Goal: Task Accomplishment & Management: Use online tool/utility

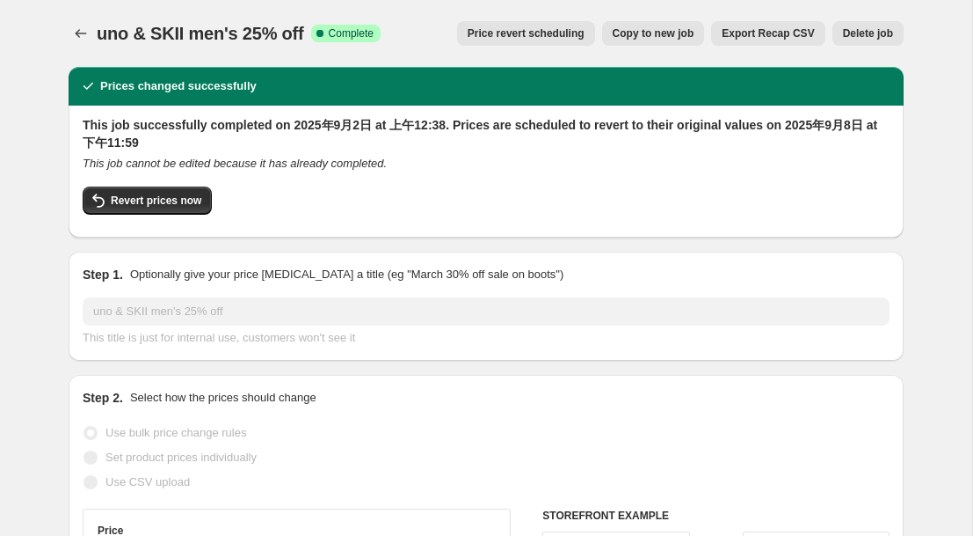
select select "percentage"
click at [74, 31] on icon "Price change jobs" at bounding box center [81, 34] width 18 height 18
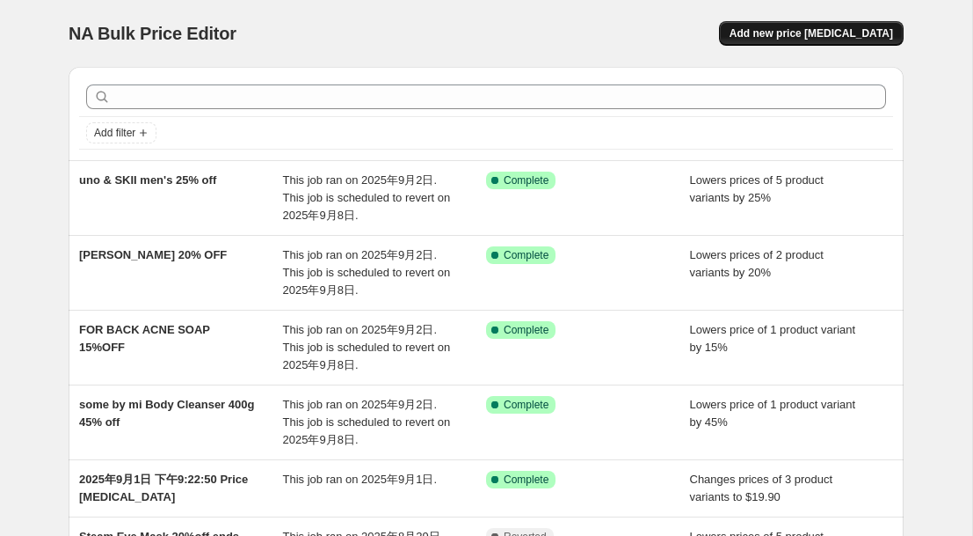
click at [845, 35] on span "Add new price [MEDICAL_DATA]" at bounding box center [812, 33] width 164 height 14
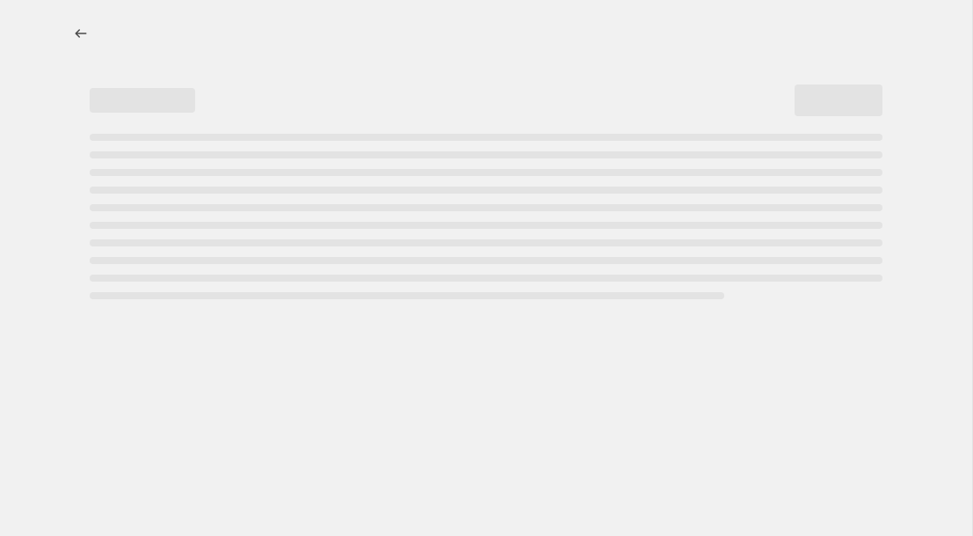
select select "percentage"
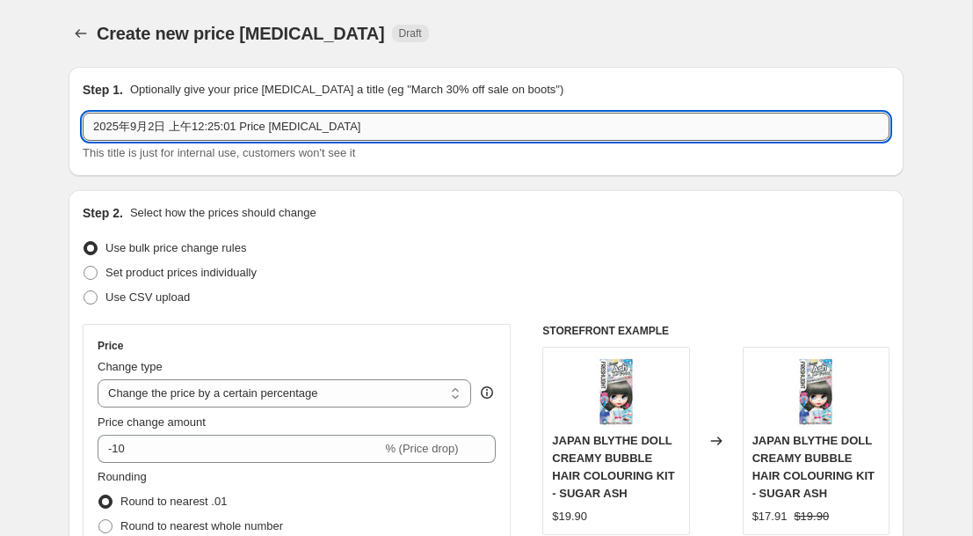
drag, startPoint x: 371, startPoint y: 129, endPoint x: 91, endPoint y: 130, distance: 280.5
click at [91, 130] on input "2025年9月2日 上午12:25:01 Price [MEDICAL_DATA]" at bounding box center [486, 127] width 807 height 28
type input "M"
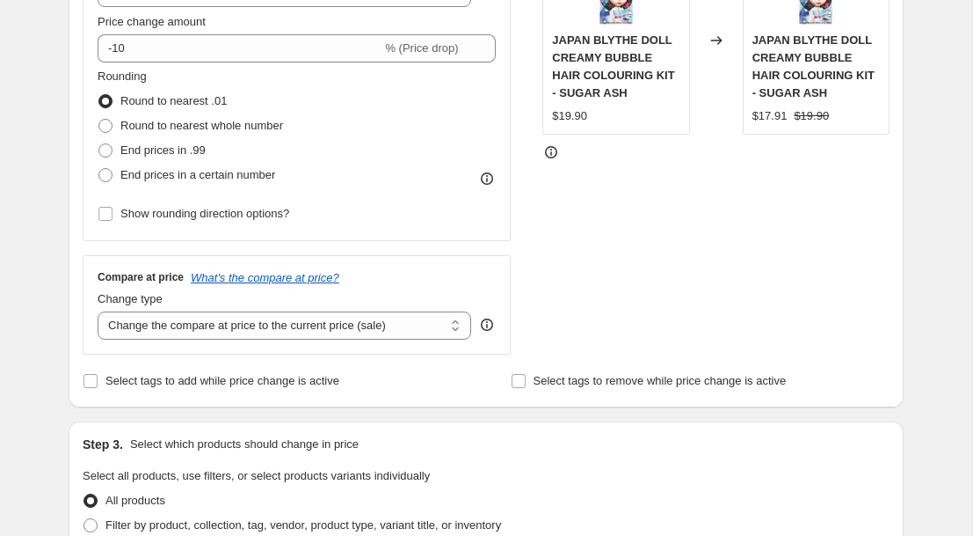
scroll to position [404, 0]
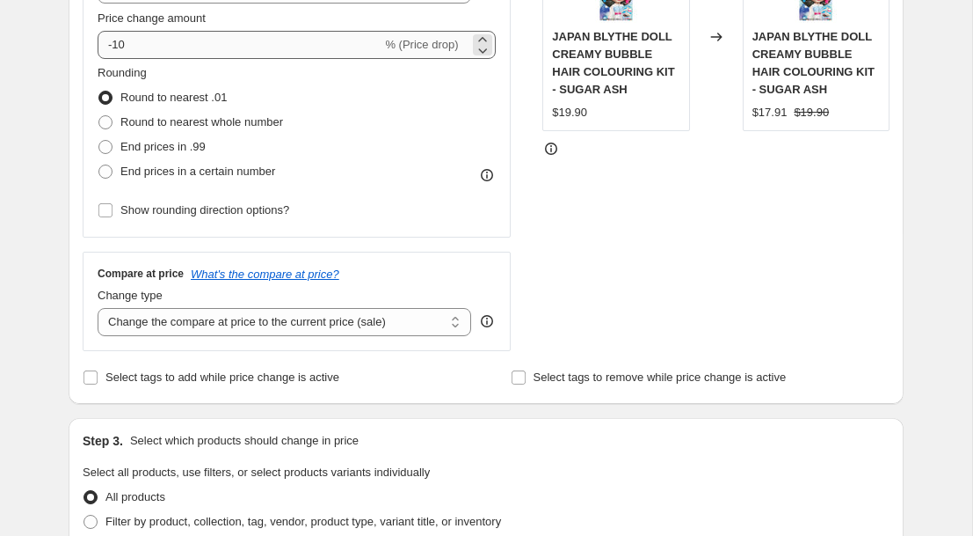
type input "Ryo Men's 15% off"
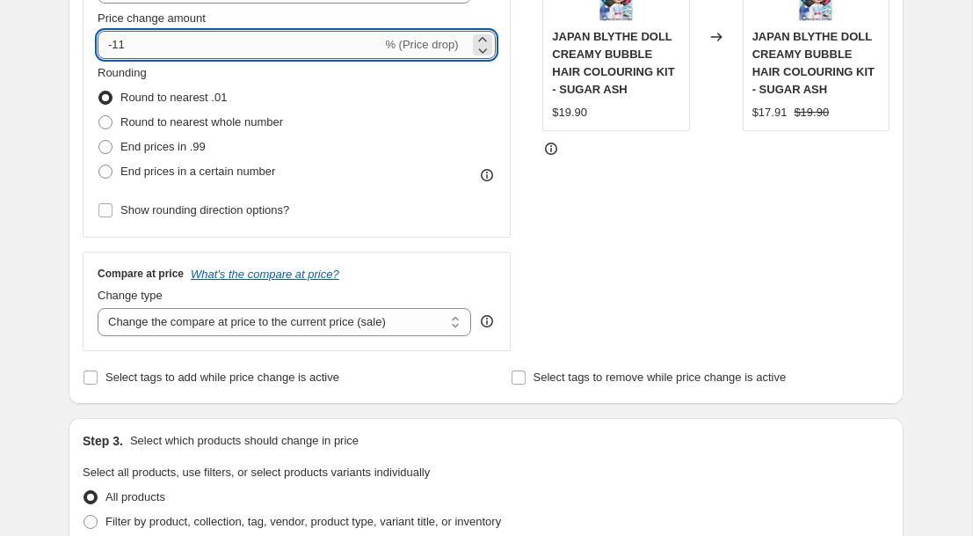
click at [198, 41] on input "-11" at bounding box center [240, 45] width 284 height 28
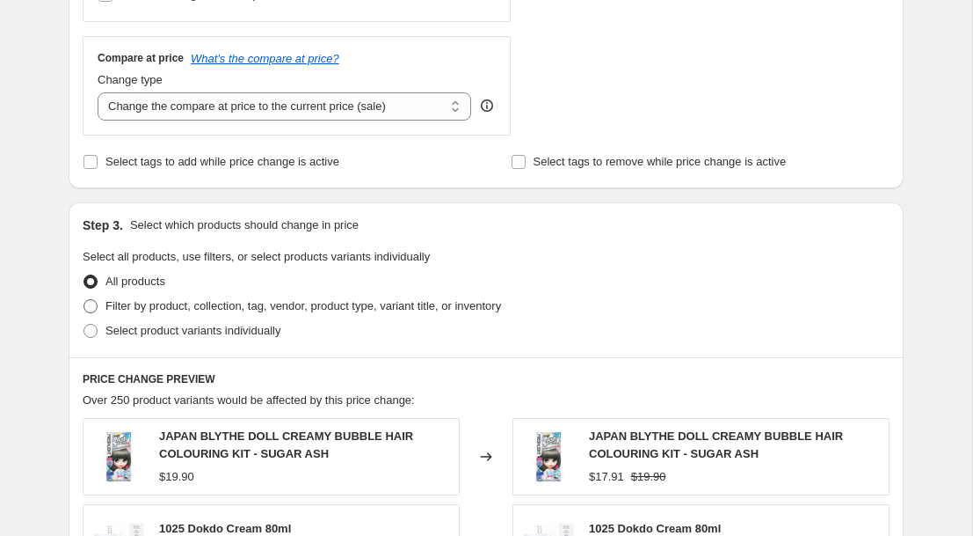
scroll to position [626, 0]
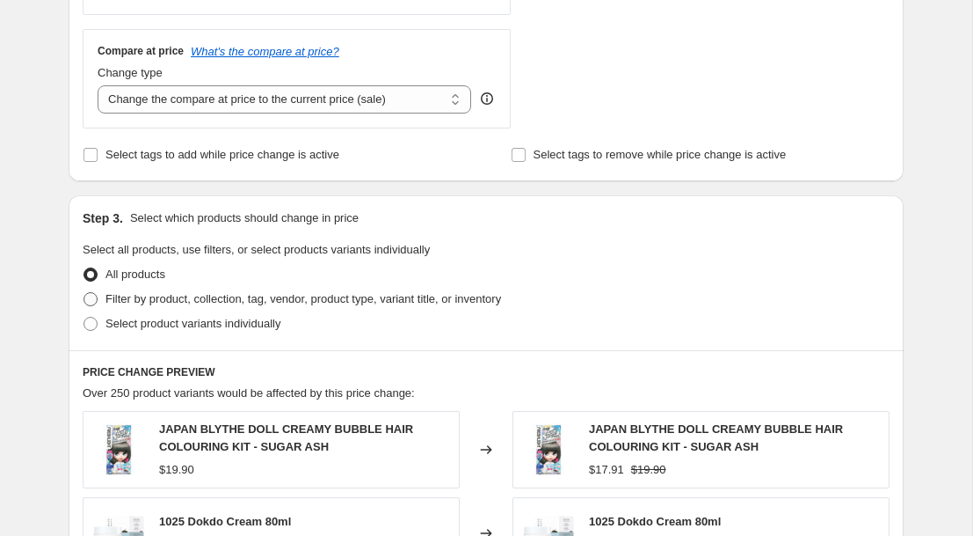
type input "-15"
click at [106, 295] on span "Filter by product, collection, tag, vendor, product type, variant title, or inv…" at bounding box center [304, 298] width 396 height 13
click at [84, 293] on input "Filter by product, collection, tag, vendor, product type, variant title, or inv…" at bounding box center [84, 292] width 1 height 1
radio input "true"
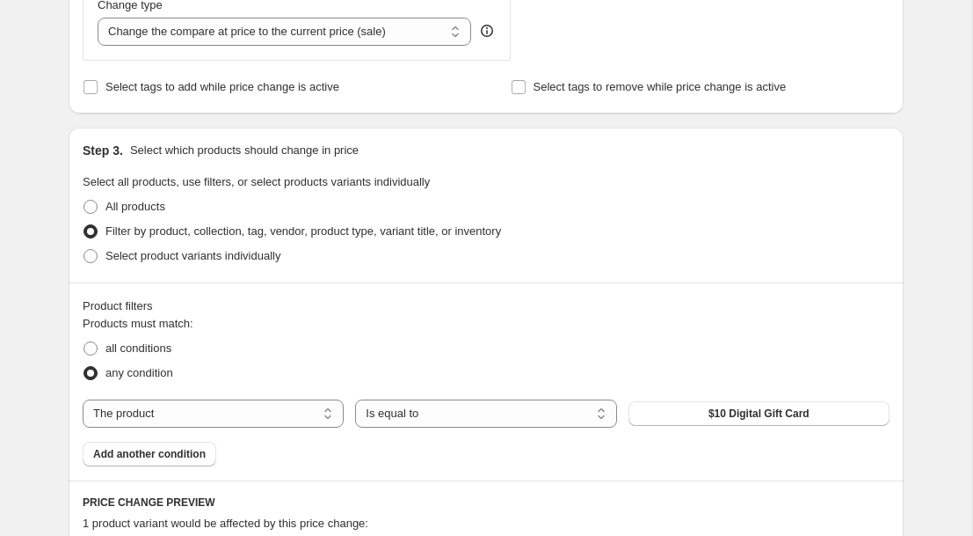
scroll to position [695, 0]
click at [665, 412] on button "$10 Digital Gift Card" at bounding box center [759, 412] width 261 height 25
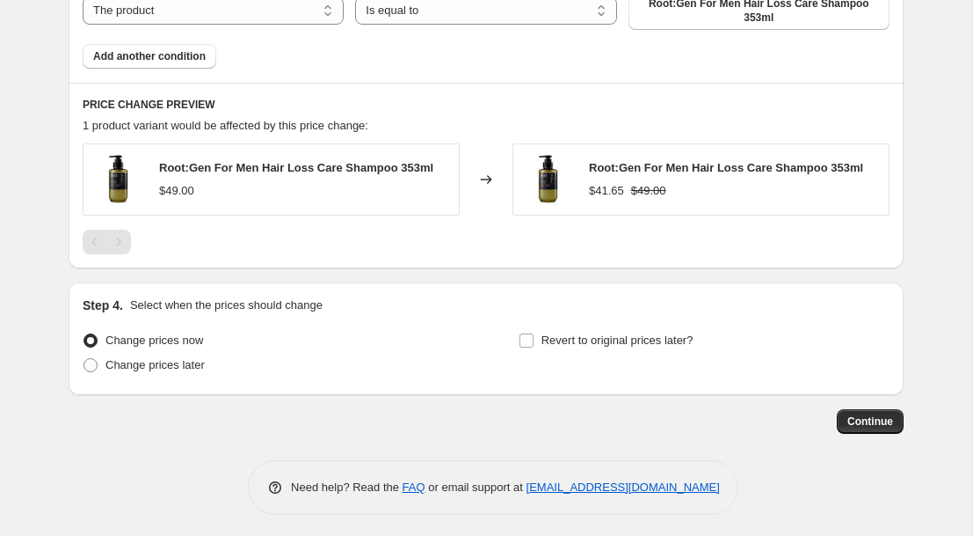
scroll to position [1107, 0]
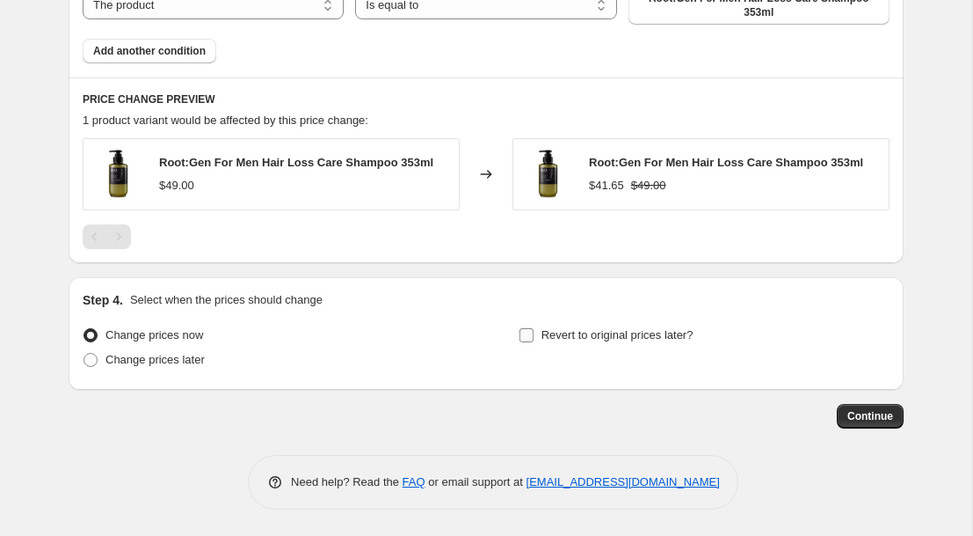
click at [530, 337] on input "Revert to original prices later?" at bounding box center [527, 335] width 14 height 14
checkbox input "true"
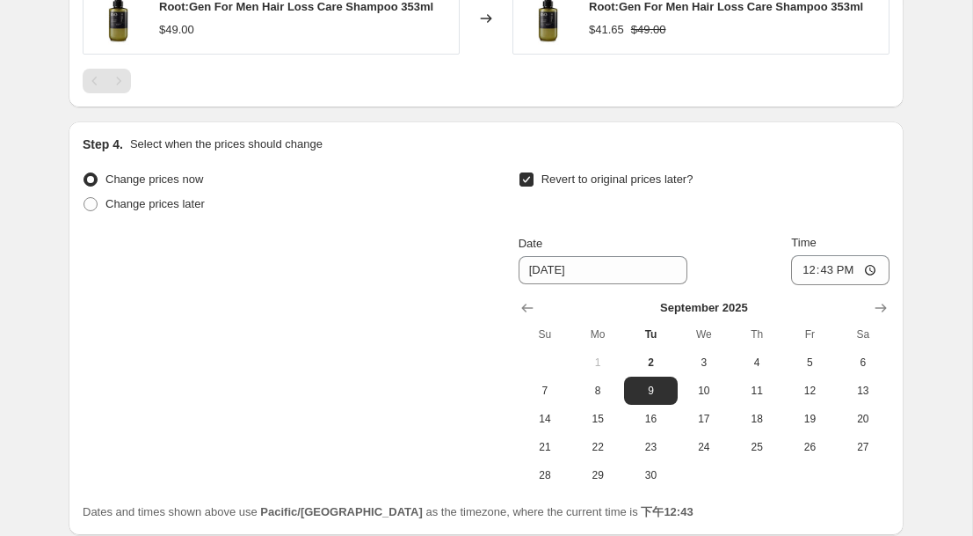
scroll to position [1276, 0]
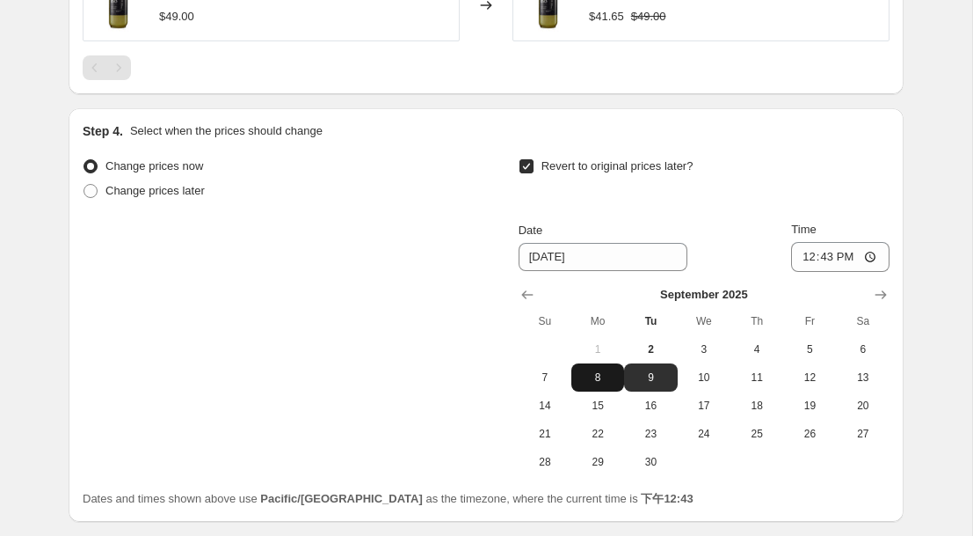
click at [596, 380] on span "8" at bounding box center [598, 377] width 39 height 14
type input "[DATE]"
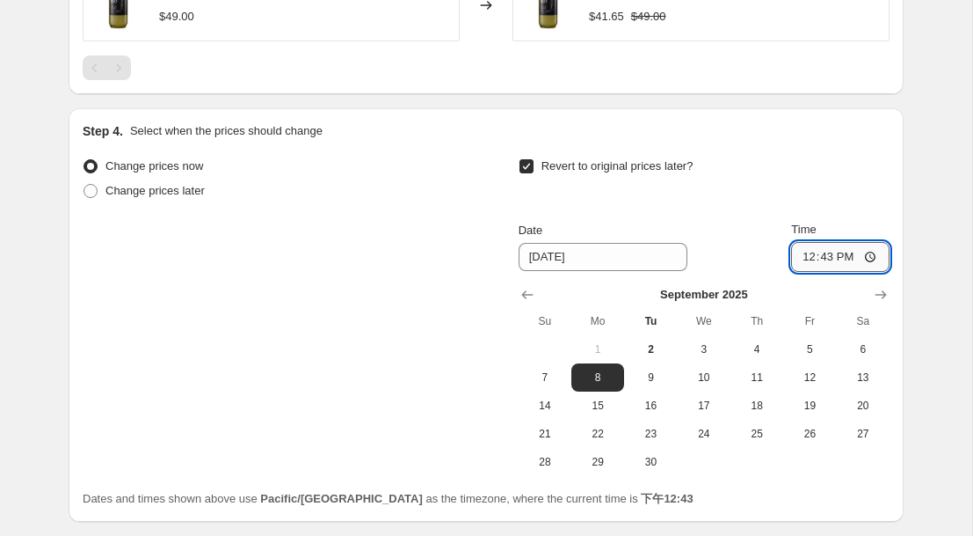
click at [827, 256] on input "12:43" at bounding box center [840, 257] width 98 height 30
click at [871, 253] on input "12:43" at bounding box center [840, 257] width 98 height 30
type input "23:59"
click at [877, 190] on div "Revert to original prices later?" at bounding box center [704, 180] width 371 height 53
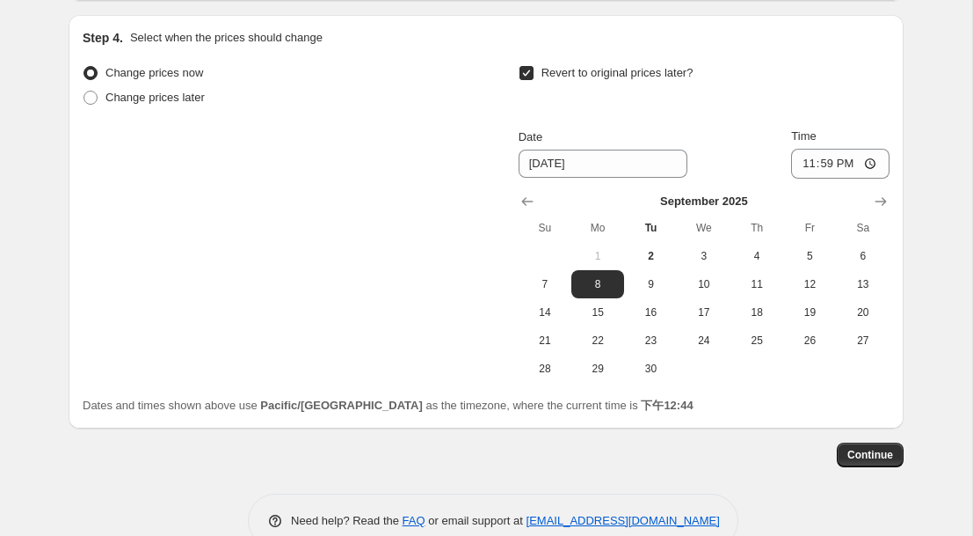
scroll to position [1408, 0]
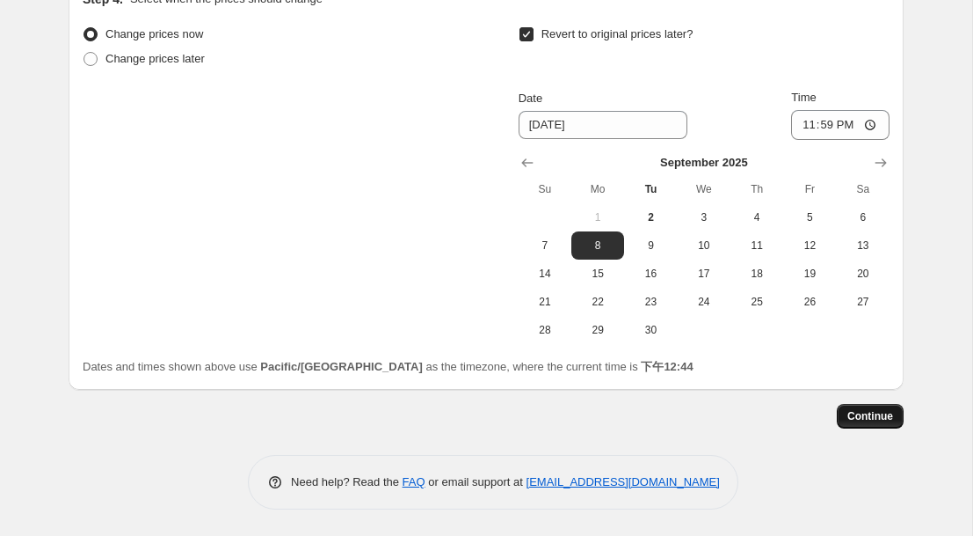
click at [859, 414] on span "Continue" at bounding box center [871, 416] width 46 height 14
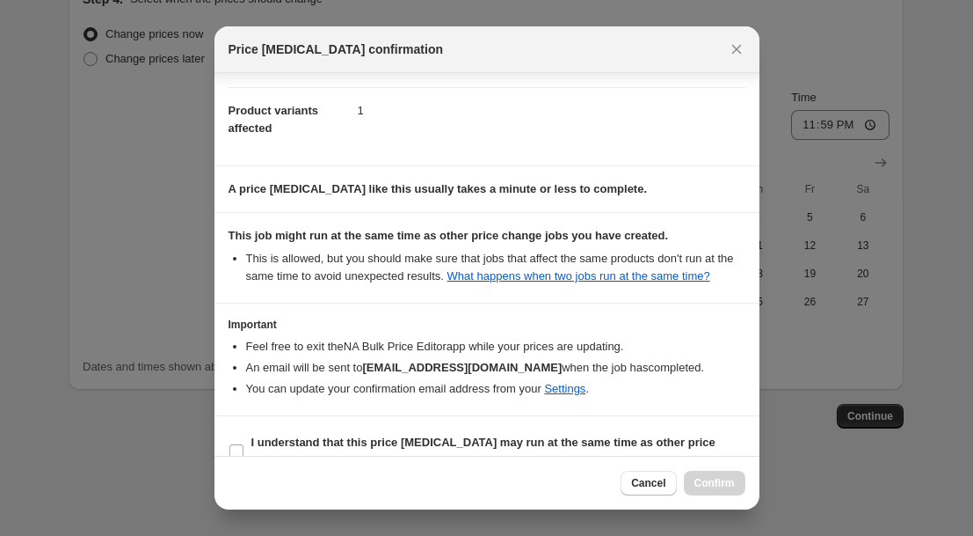
scroll to position [240, 0]
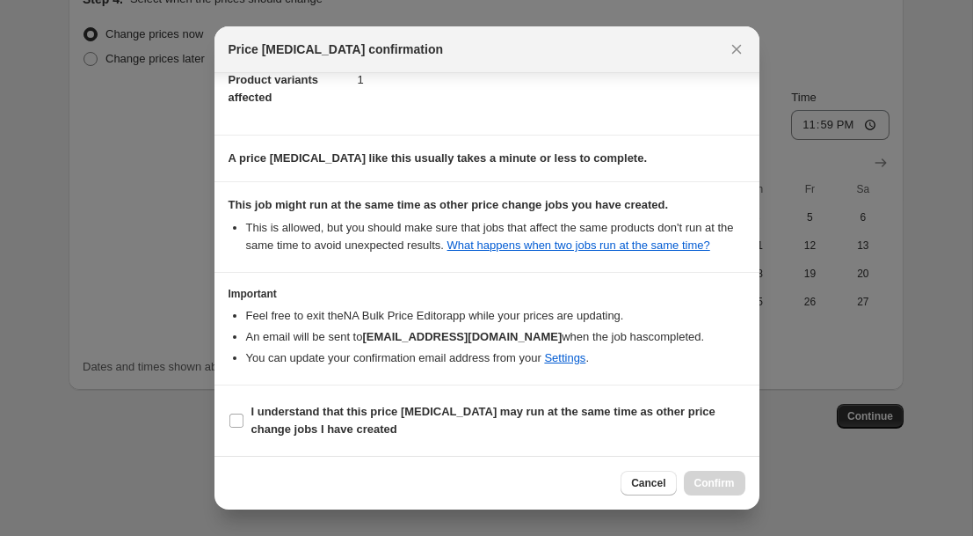
click at [226, 426] on section "I understand that this price [MEDICAL_DATA] may run at the same time as other p…" at bounding box center [487, 420] width 545 height 70
click at [239, 423] on input "I understand that this price [MEDICAL_DATA] may run at the same time as other p…" at bounding box center [237, 420] width 14 height 14
checkbox input "true"
click at [732, 482] on span "Confirm" at bounding box center [715, 483] width 40 height 14
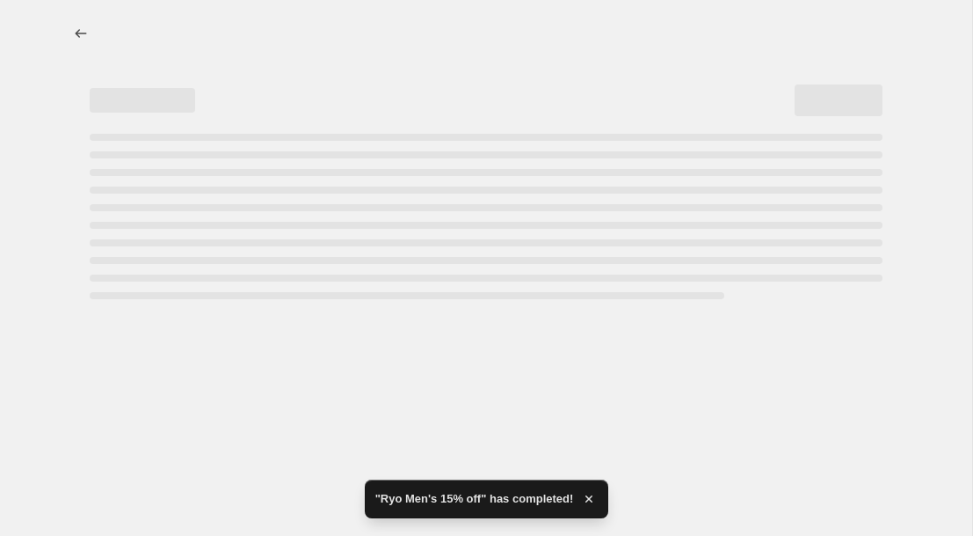
select select "percentage"
